Goal: Use online tool/utility: Utilize a website feature to perform a specific function

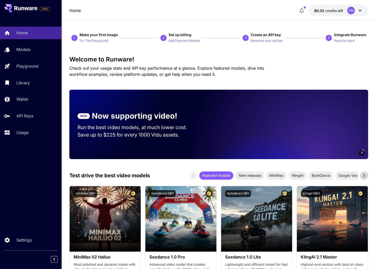
click at [146, 122] on section "NEW Now supporting video! Run the best video models, at much lower cost. Save u…" at bounding box center [137, 124] width 136 height 45
click at [26, 53] on link "Models" at bounding box center [30, 49] width 61 height 13
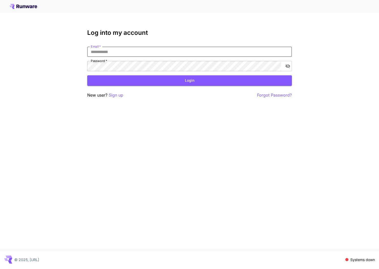
type input "**********"
click at [115, 80] on button "Login" at bounding box center [189, 80] width 205 height 10
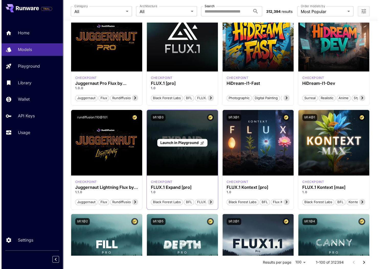
scroll to position [95, 0]
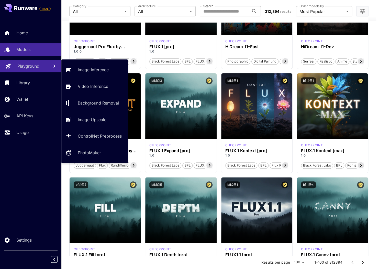
click at [24, 71] on link "Playground" at bounding box center [30, 66] width 61 height 13
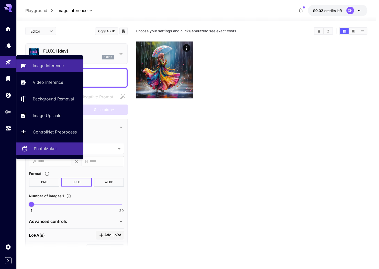
click at [49, 145] on p "PhotoMaker" at bounding box center [45, 148] width 23 height 6
type input "**********"
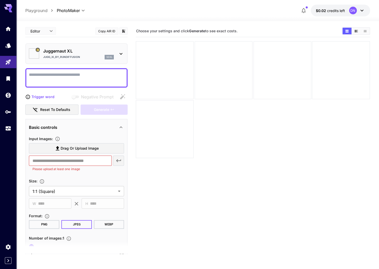
type input "*********"
type input "*******"
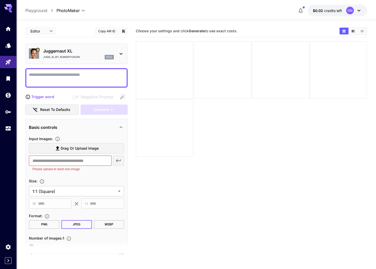
click at [74, 54] on div "Juggernaut XL Jugg_XI_by_RunDiffusion sdxl" at bounding box center [78, 54] width 71 height 12
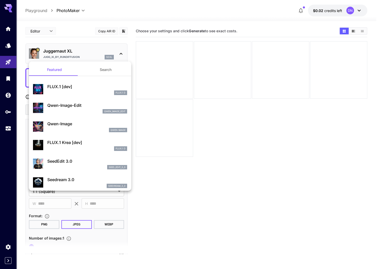
click at [8, 27] on div at bounding box center [189, 134] width 379 height 269
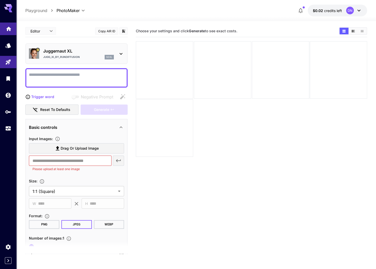
click at [8, 30] on div "Home" at bounding box center [9, 27] width 6 height 6
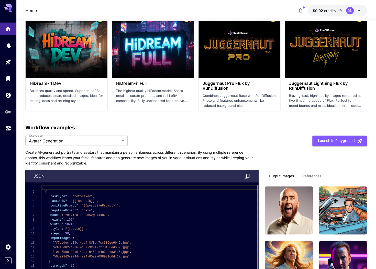
scroll to position [1239, 0]
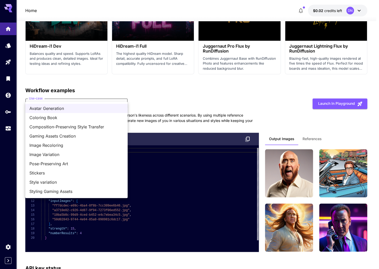
click at [101, 161] on span "Pose-Preserving Art" at bounding box center [76, 163] width 94 height 6
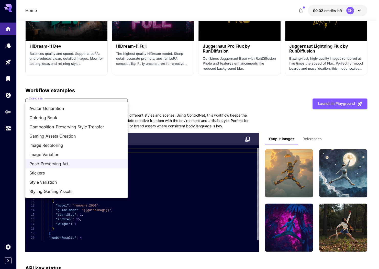
click at [77, 193] on span "Styling Gaming Assets" at bounding box center [76, 191] width 94 height 6
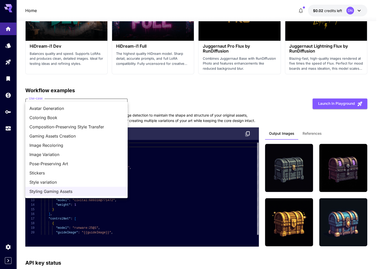
click at [64, 180] on span "Style variation" at bounding box center [76, 182] width 94 height 6
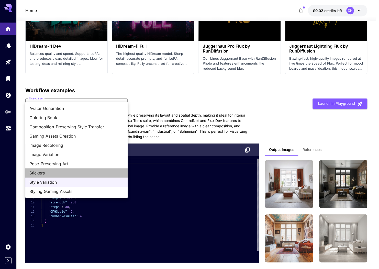
click at [69, 173] on span "Stickers" at bounding box center [76, 173] width 94 height 6
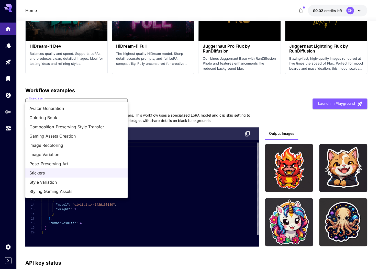
click at [58, 164] on span "Pose-Preserving Art" at bounding box center [76, 163] width 94 height 6
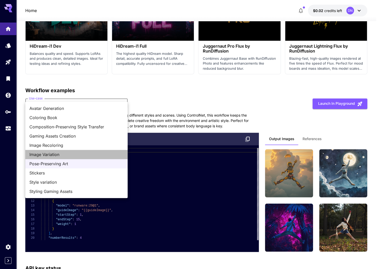
click at [59, 157] on span "Image Variation" at bounding box center [76, 154] width 94 height 6
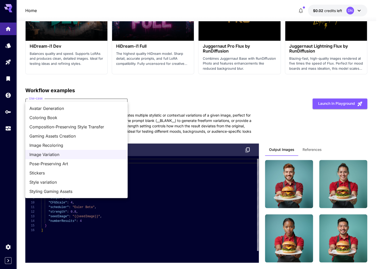
click at [66, 145] on span "Image Recoloring" at bounding box center [76, 145] width 94 height 6
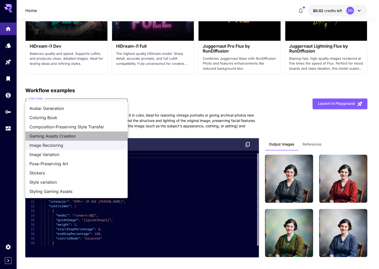
click at [57, 134] on span "Gaming Assets Creation" at bounding box center [76, 136] width 94 height 6
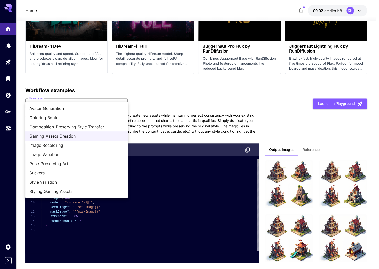
click at [54, 126] on span "Composition-Preserving Style Transfer" at bounding box center [76, 127] width 94 height 6
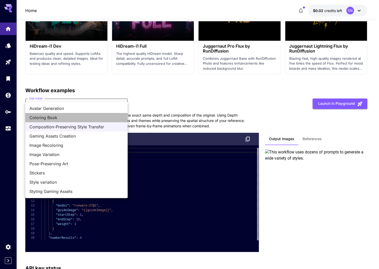
click at [53, 117] on span "Coloring Book" at bounding box center [76, 117] width 94 height 6
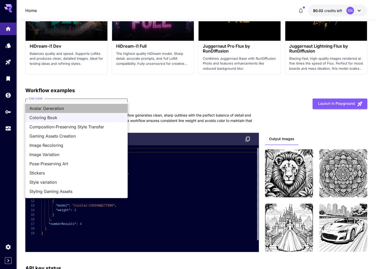
click at [55, 110] on span "Avatar Generation" at bounding box center [76, 108] width 94 height 6
type input "**********"
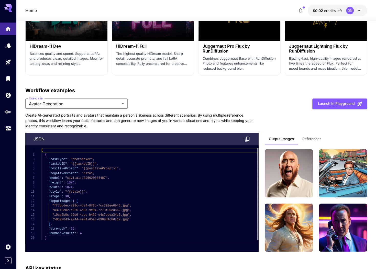
scroll to position [1284, 0]
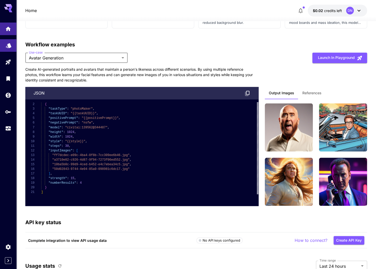
click at [12, 46] on link at bounding box center [8, 45] width 16 height 13
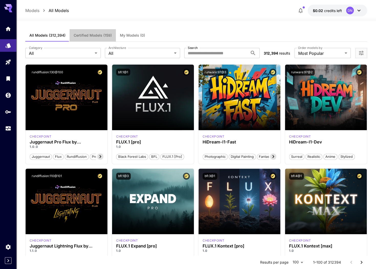
click at [93, 36] on span "Certified Models (159)" at bounding box center [93, 35] width 38 height 5
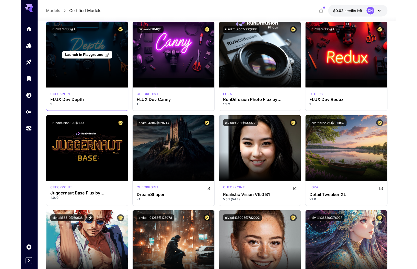
scroll to position [512, 0]
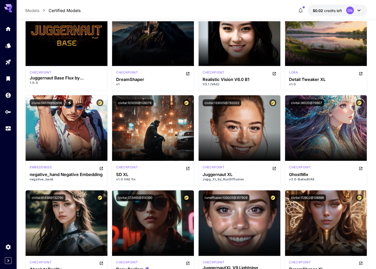
click at [12, 8] on div at bounding box center [8, 6] width 16 height 12
drag, startPoint x: 10, startPoint y: 7, endPoint x: 23, endPoint y: 5, distance: 13.1
click at [10, 7] on icon at bounding box center [10, 8] width 4 height 3
